Goal: Understand process/instructions

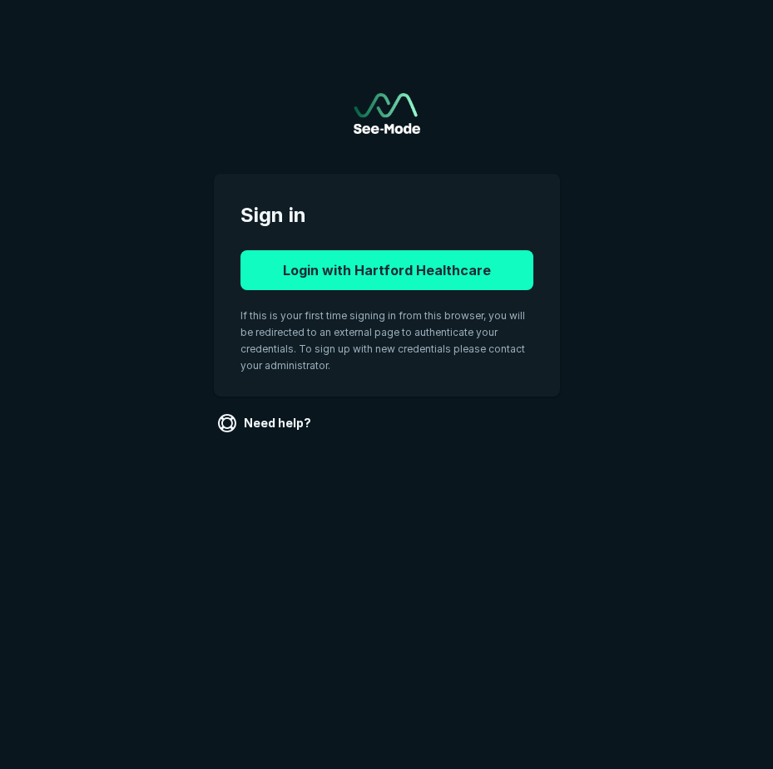
click at [447, 273] on button "Login with Hartford Healthcare" at bounding box center [386, 270] width 293 height 40
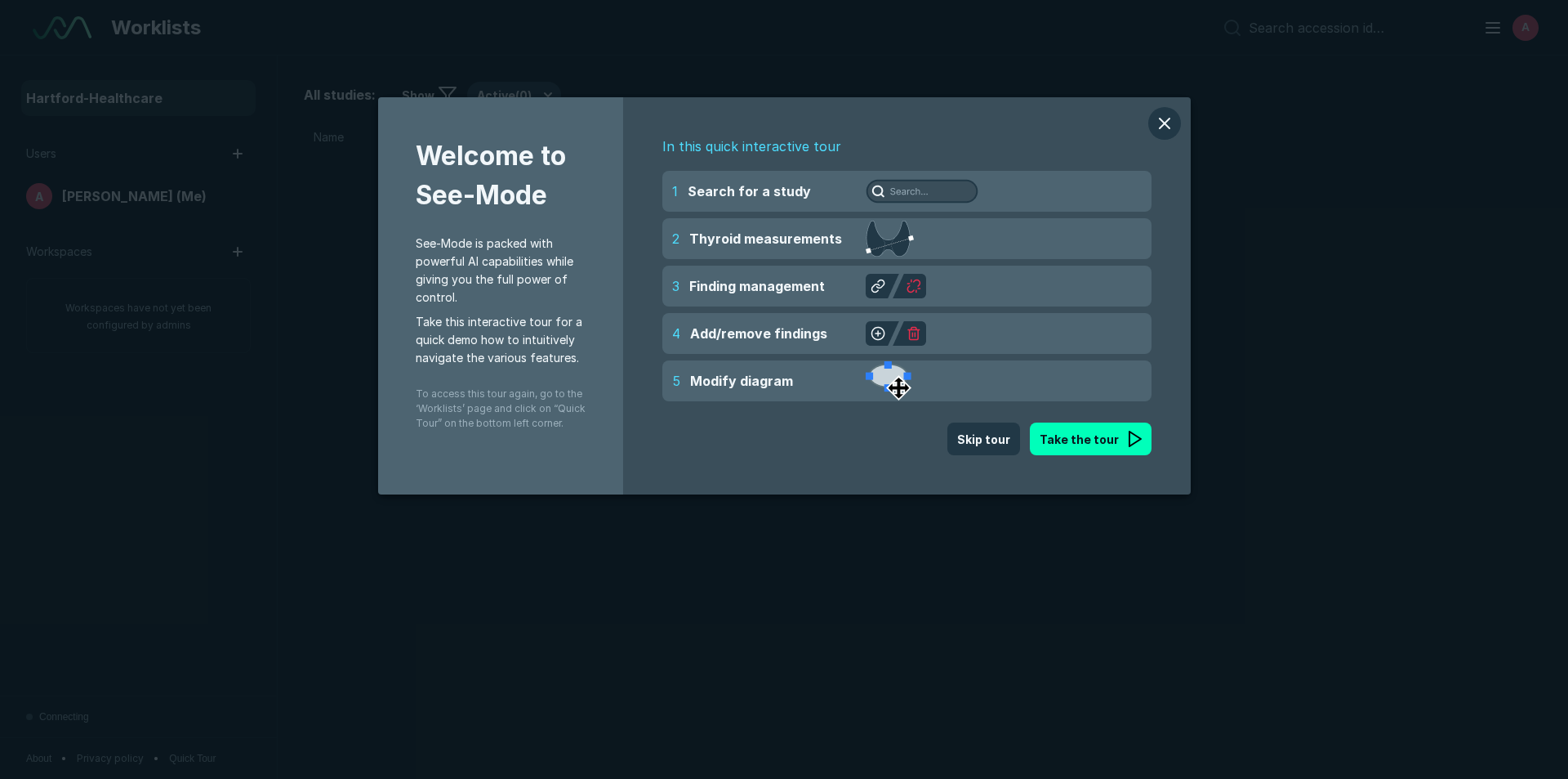
scroll to position [5319, 9156]
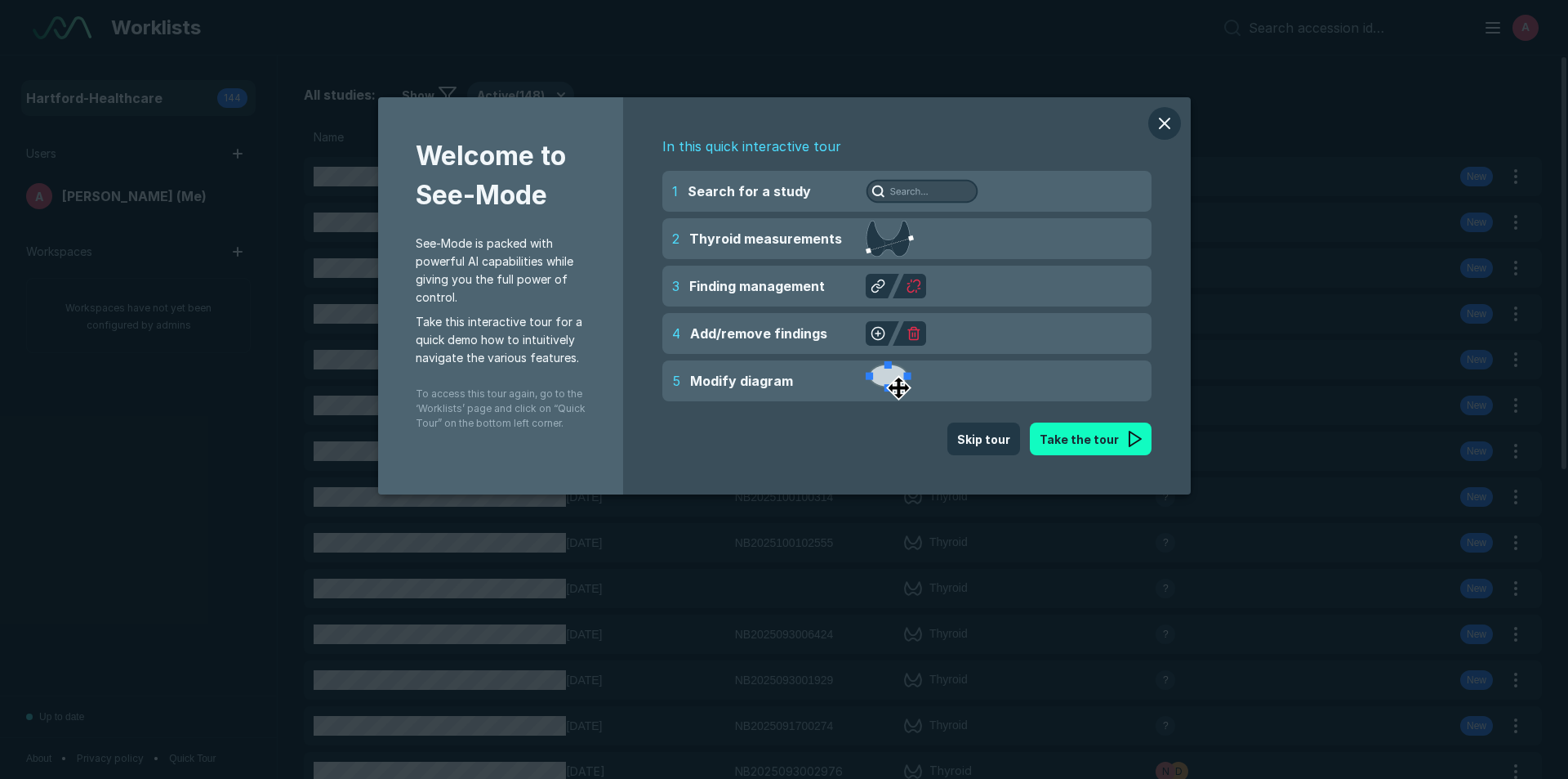
click at [1061, 436] on button "Take the tour" at bounding box center [1091, 438] width 122 height 32
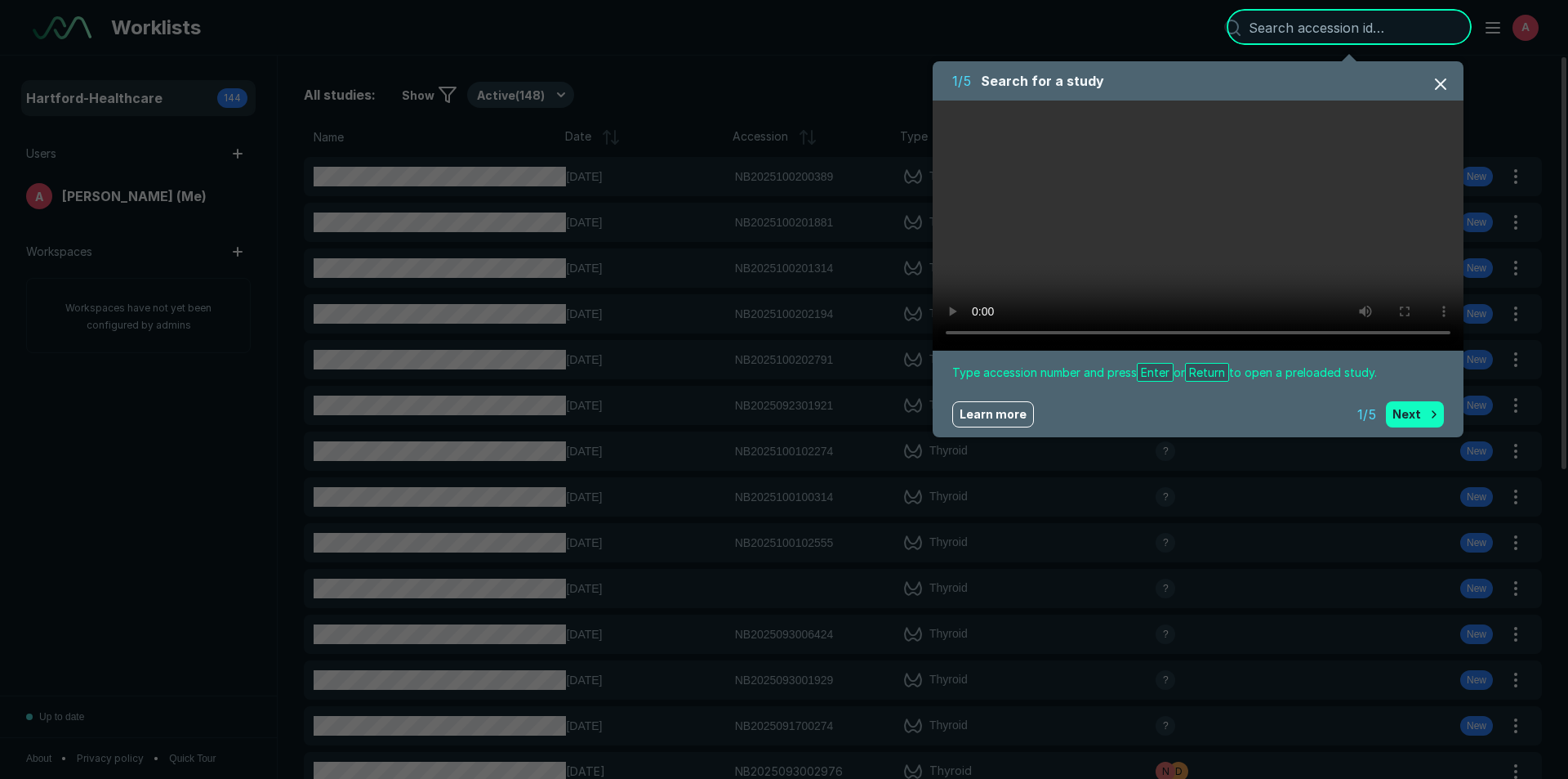
click at [1418, 411] on button "Next" at bounding box center [1415, 414] width 58 height 27
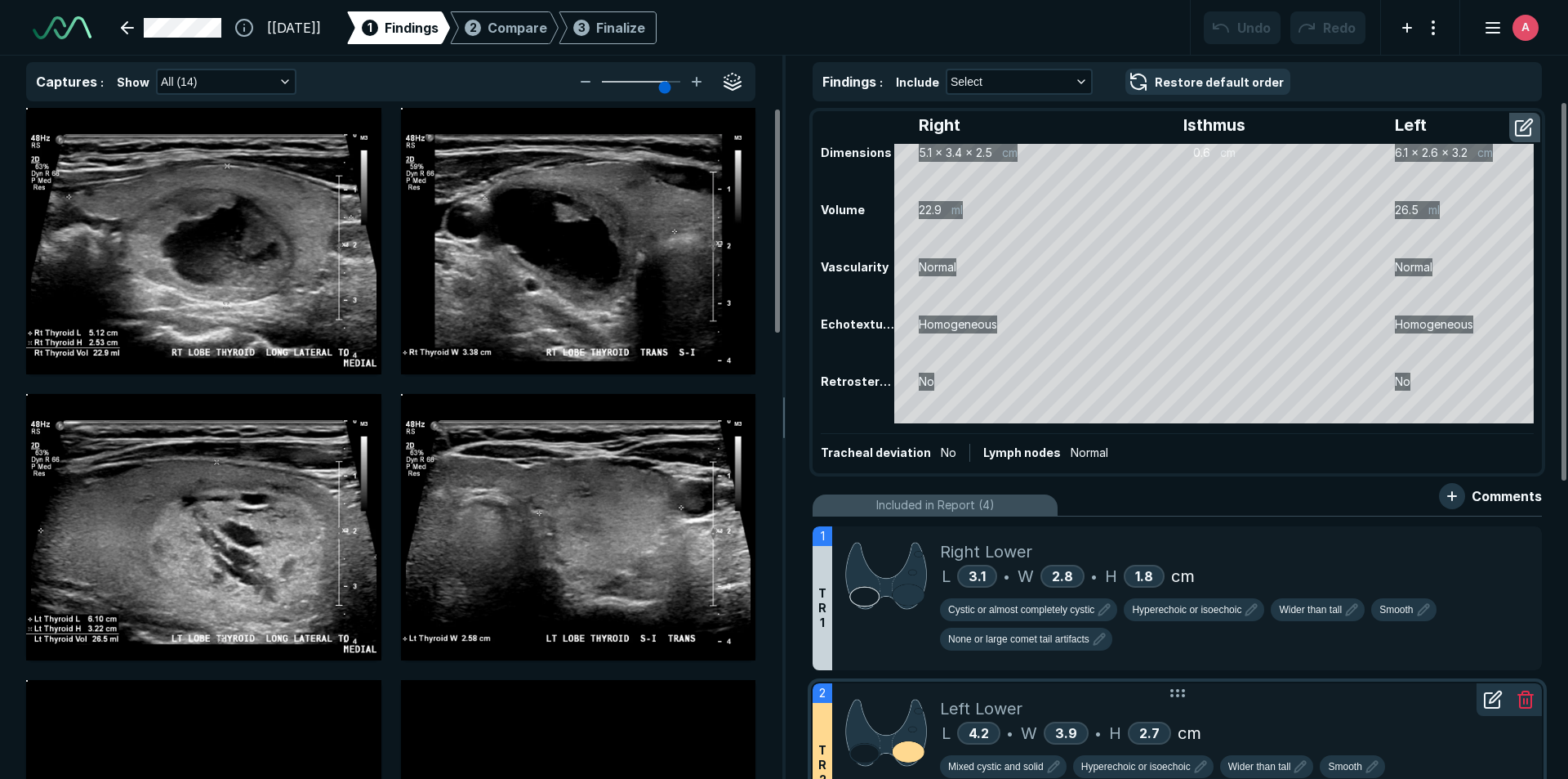
scroll to position [5319, 9156]
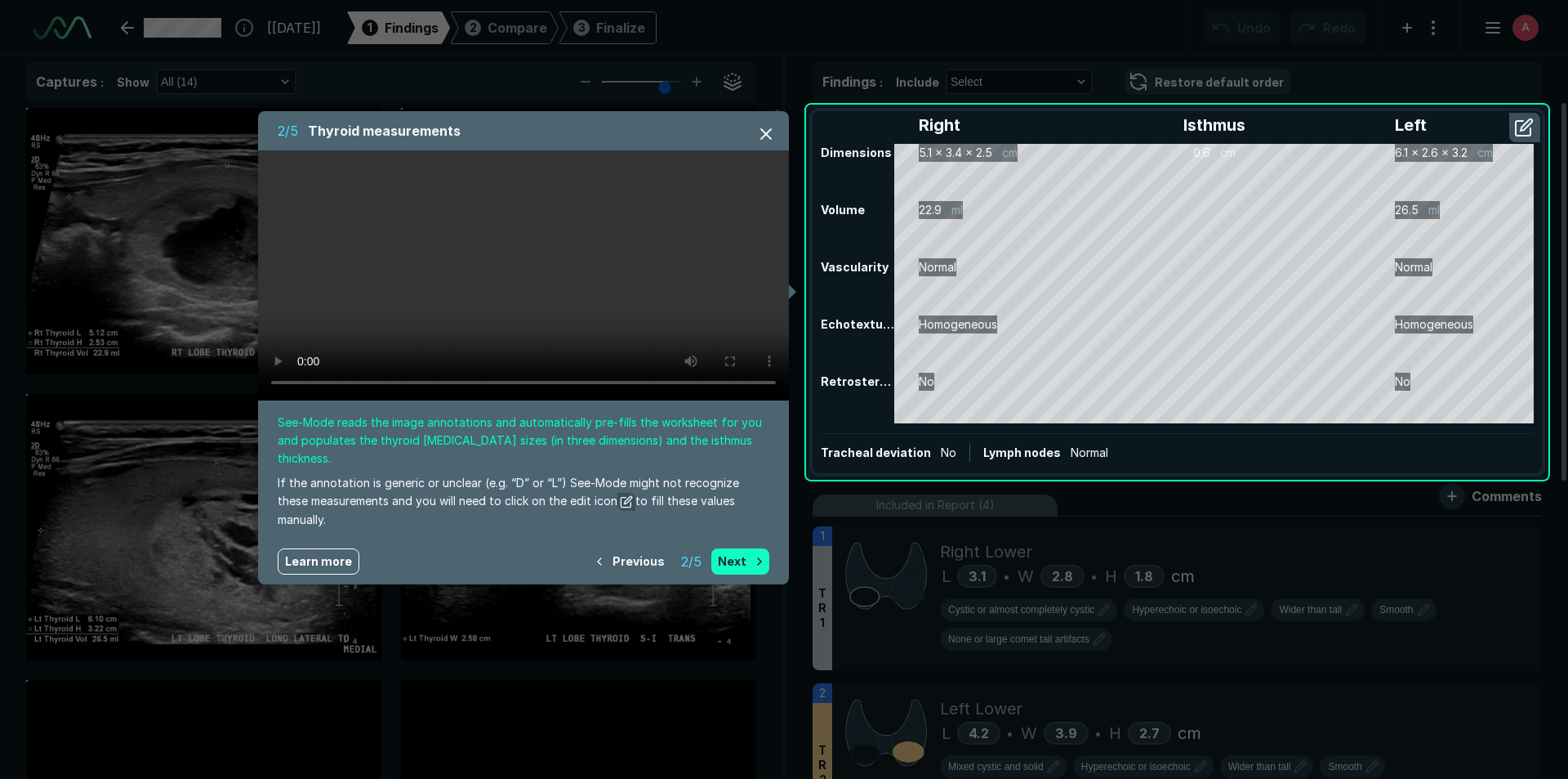
click at [741, 548] on button "Next" at bounding box center [740, 561] width 58 height 27
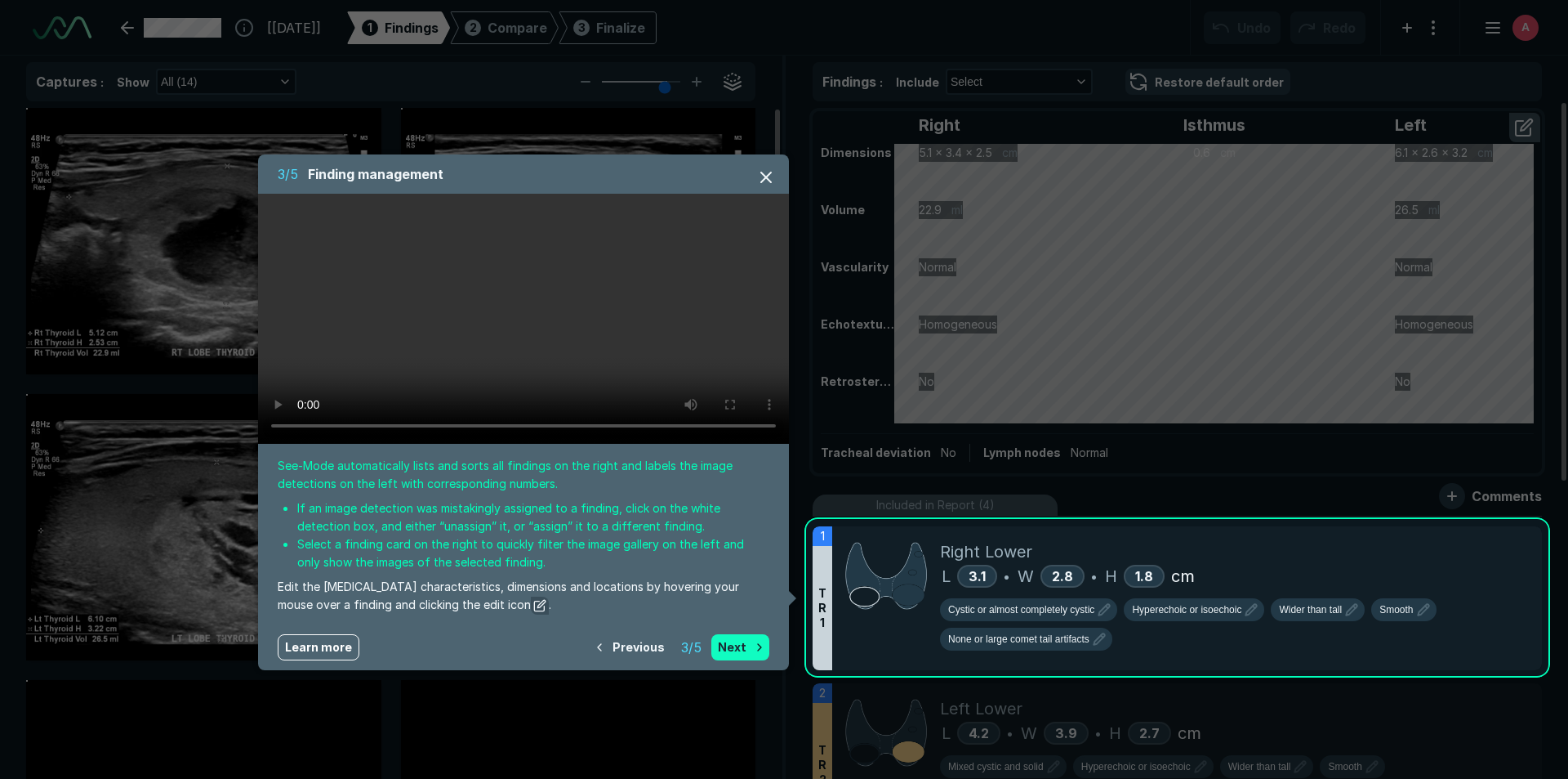
click at [714, 646] on button "Next" at bounding box center [740, 646] width 58 height 27
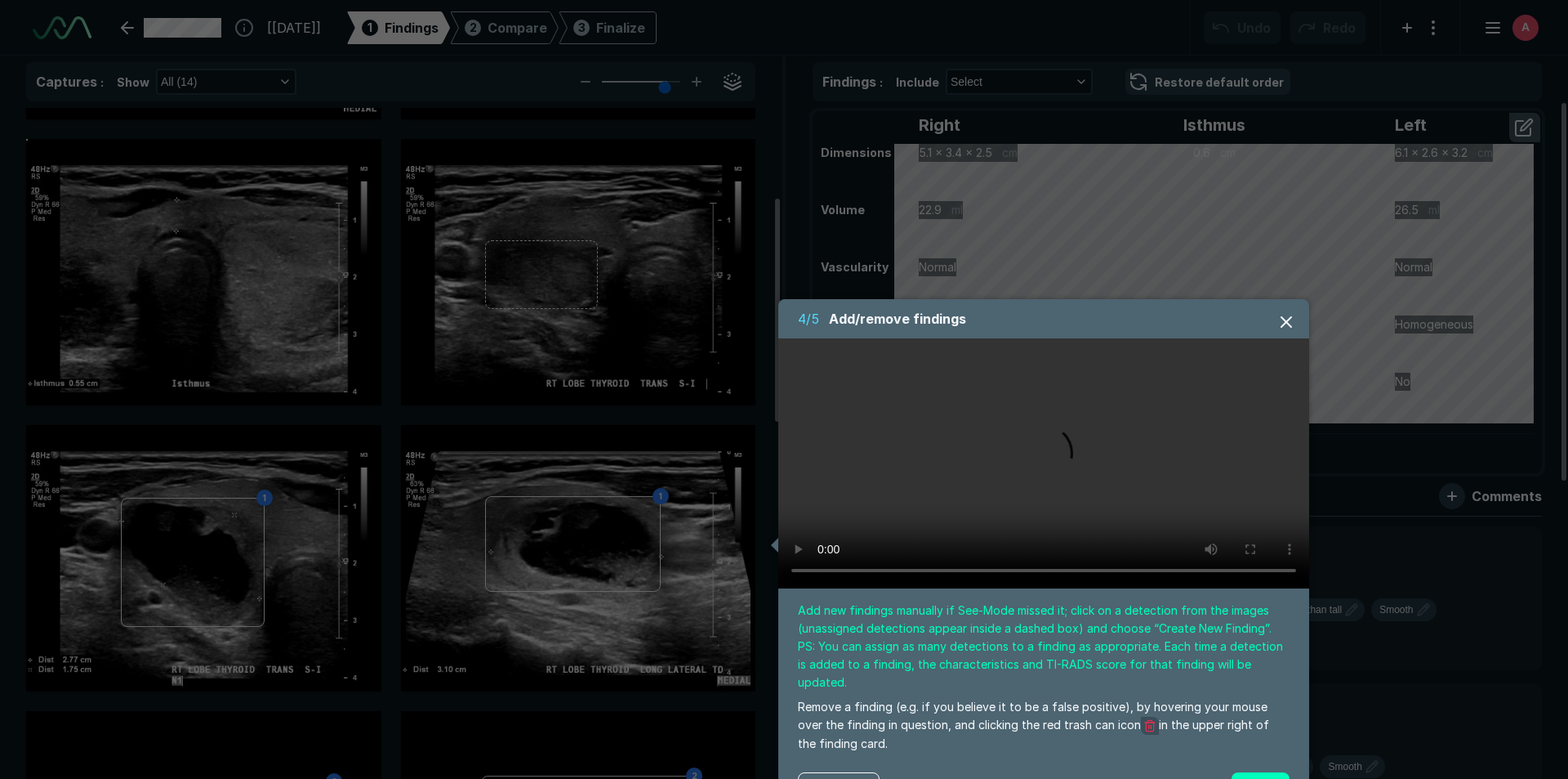
scroll to position [548, 0]
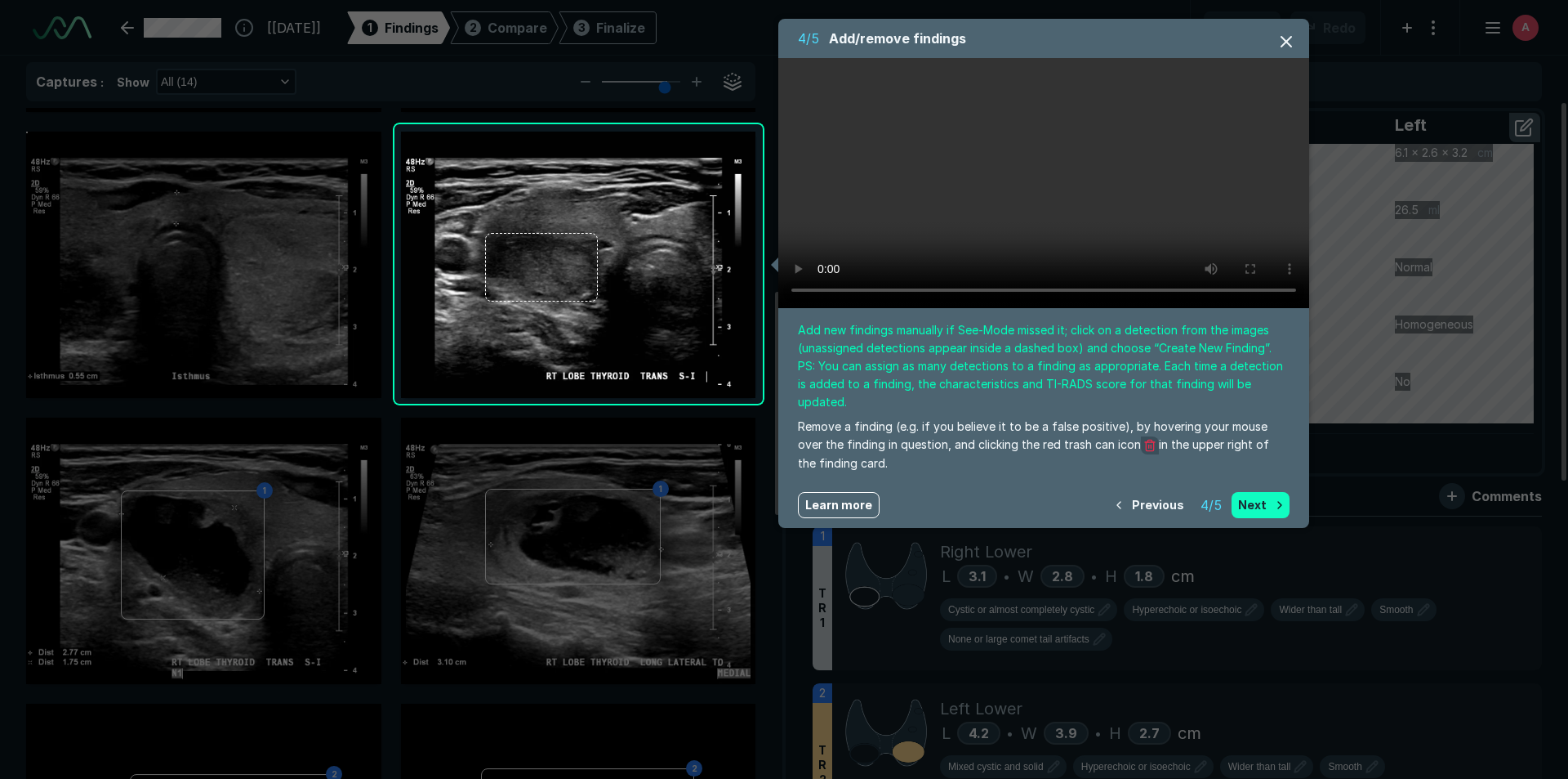
click at [1263, 492] on button "Next" at bounding box center [1260, 505] width 58 height 27
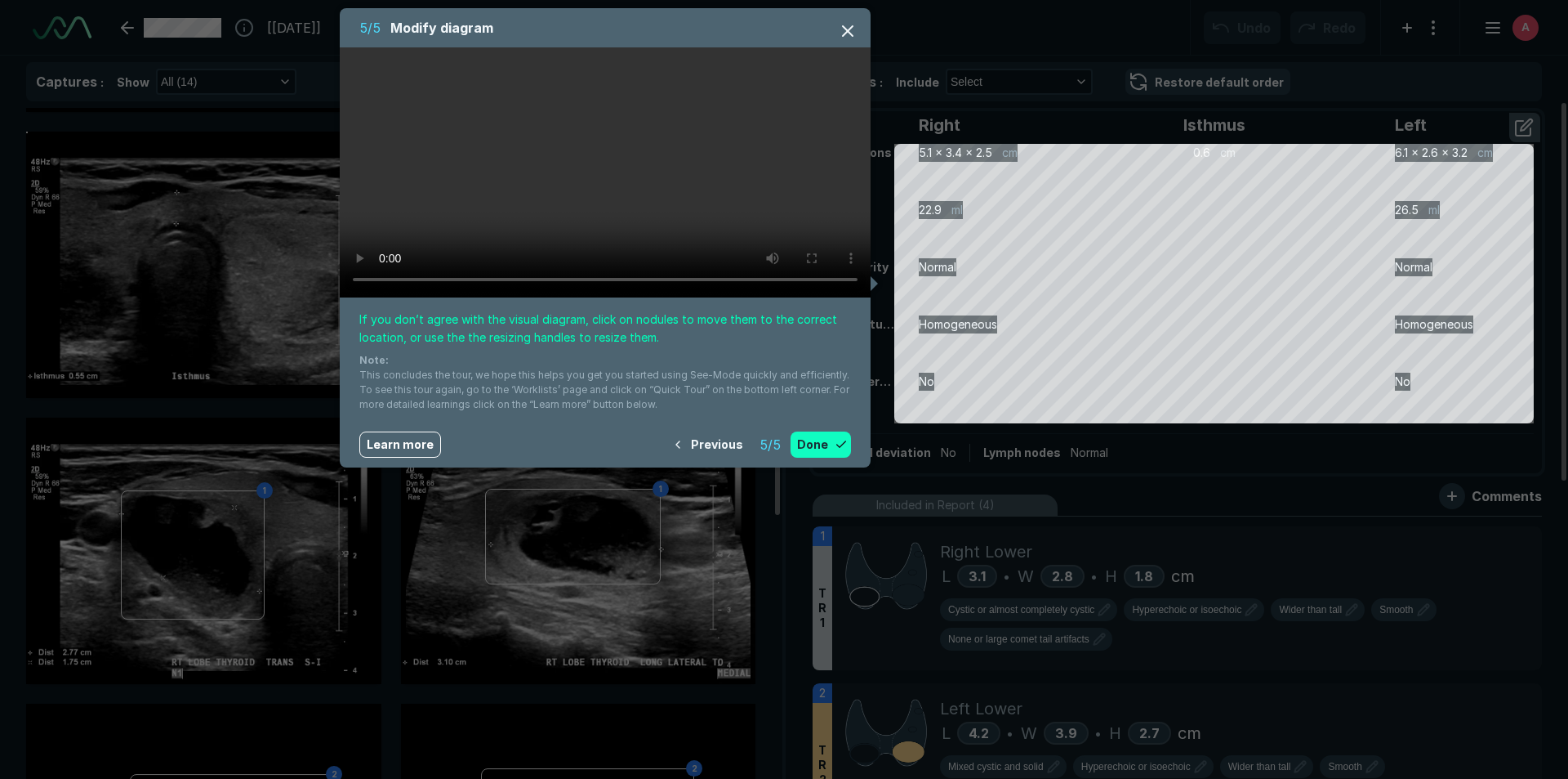
click at [816, 441] on button "Done" at bounding box center [821, 444] width 61 height 27
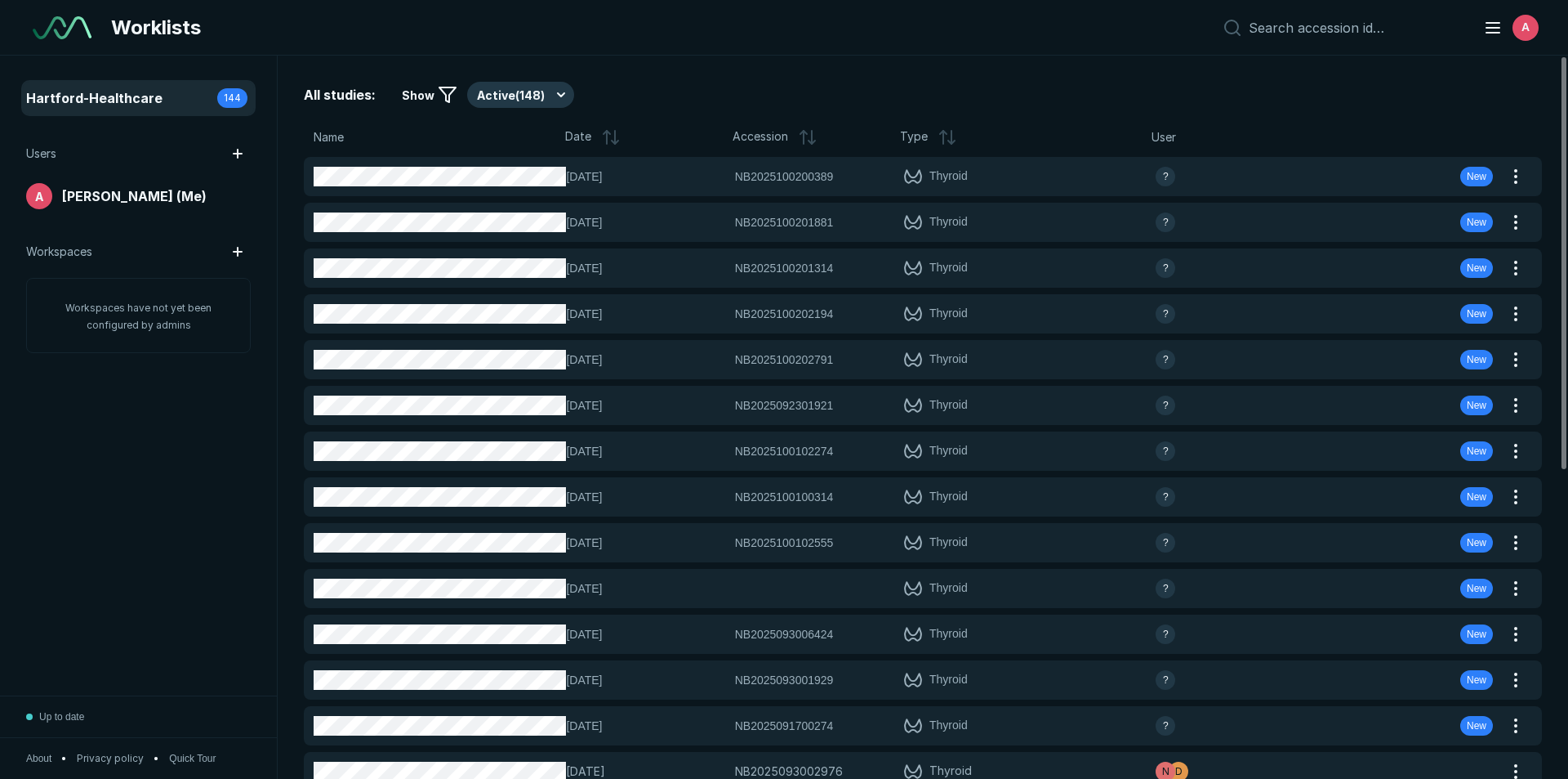
scroll to position [5058, 7645]
